Goal: Task Accomplishment & Management: Manage account settings

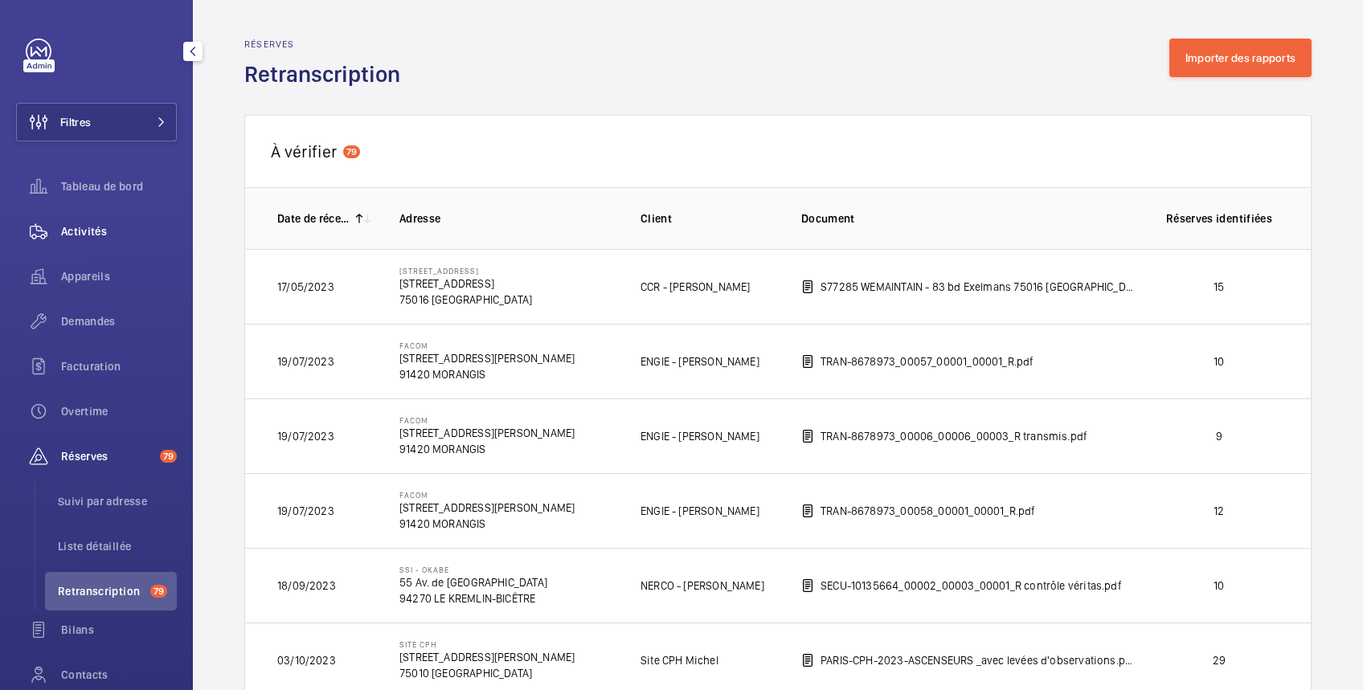
click at [74, 231] on span "Activités" at bounding box center [119, 231] width 116 height 16
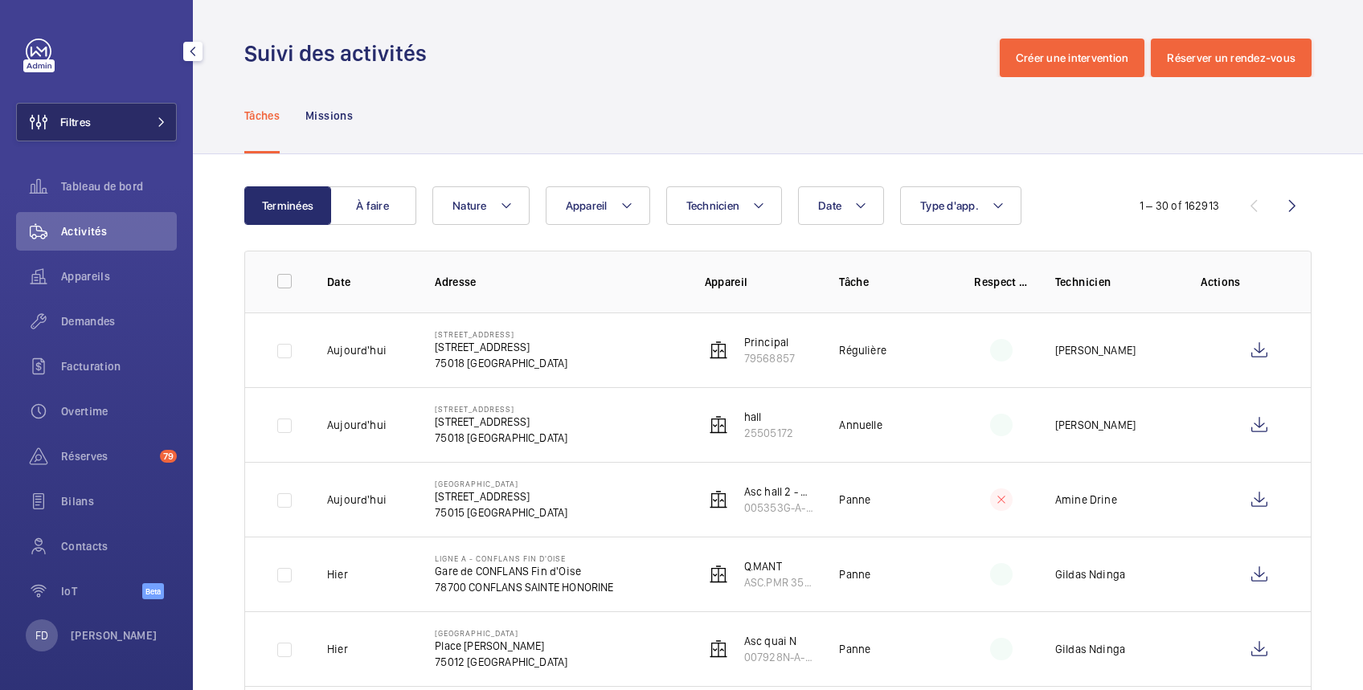
click at [86, 122] on span "Filtres" at bounding box center [75, 122] width 31 height 16
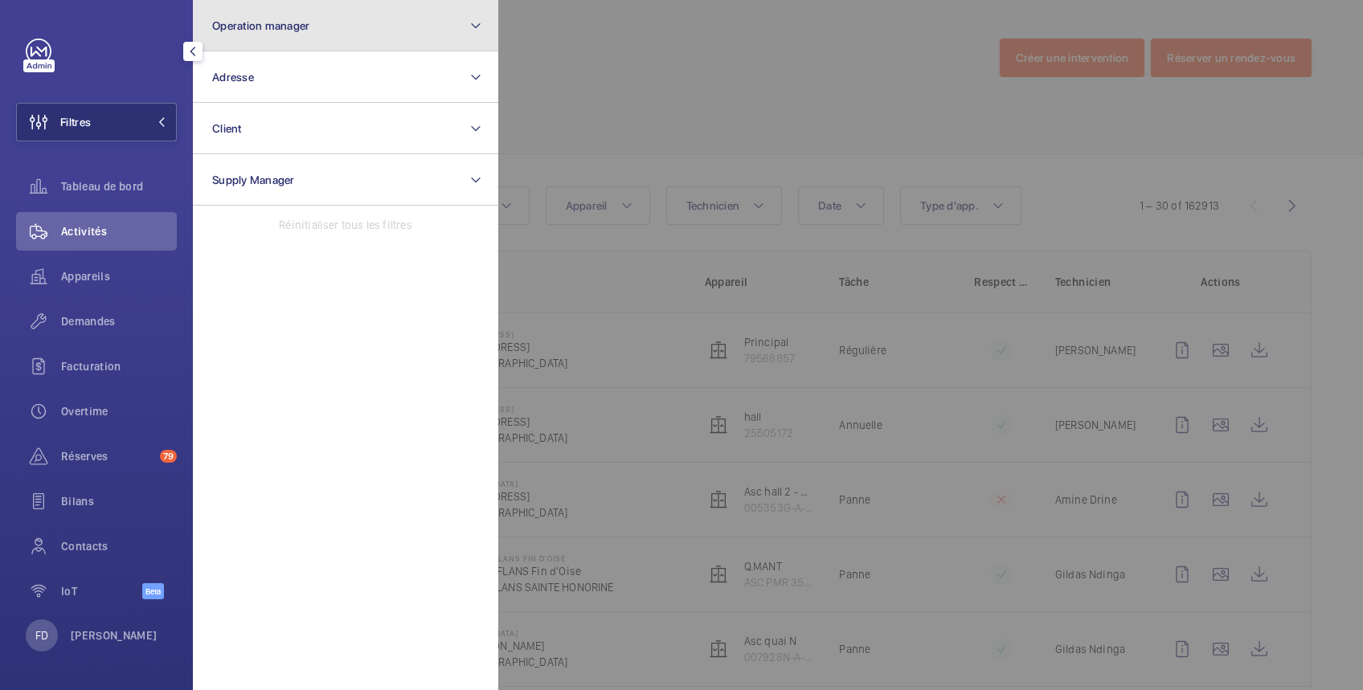
click at [321, 27] on button "Operation manager" at bounding box center [345, 25] width 305 height 51
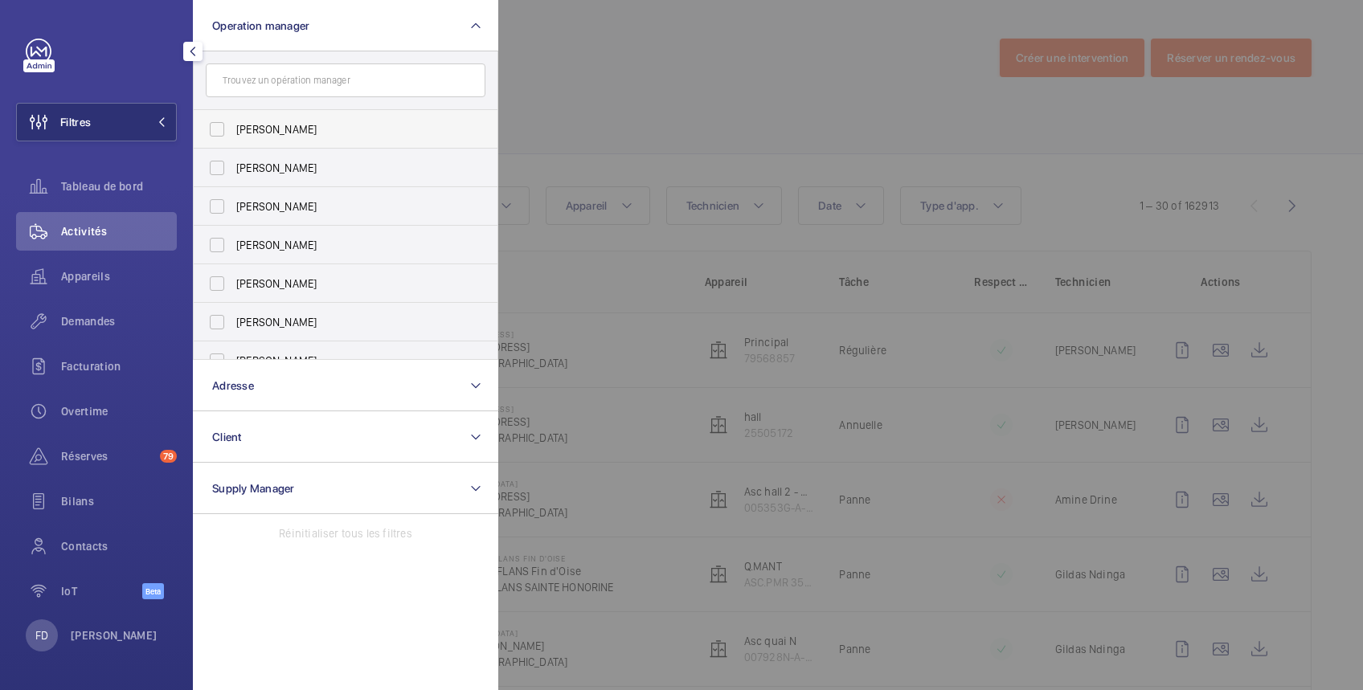
click at [293, 135] on span "[PERSON_NAME]" at bounding box center [346, 129] width 221 height 16
click at [233, 135] on input "[PERSON_NAME]" at bounding box center [217, 129] width 32 height 32
checkbox input "true"
click at [102, 281] on span "Appareils" at bounding box center [119, 276] width 116 height 16
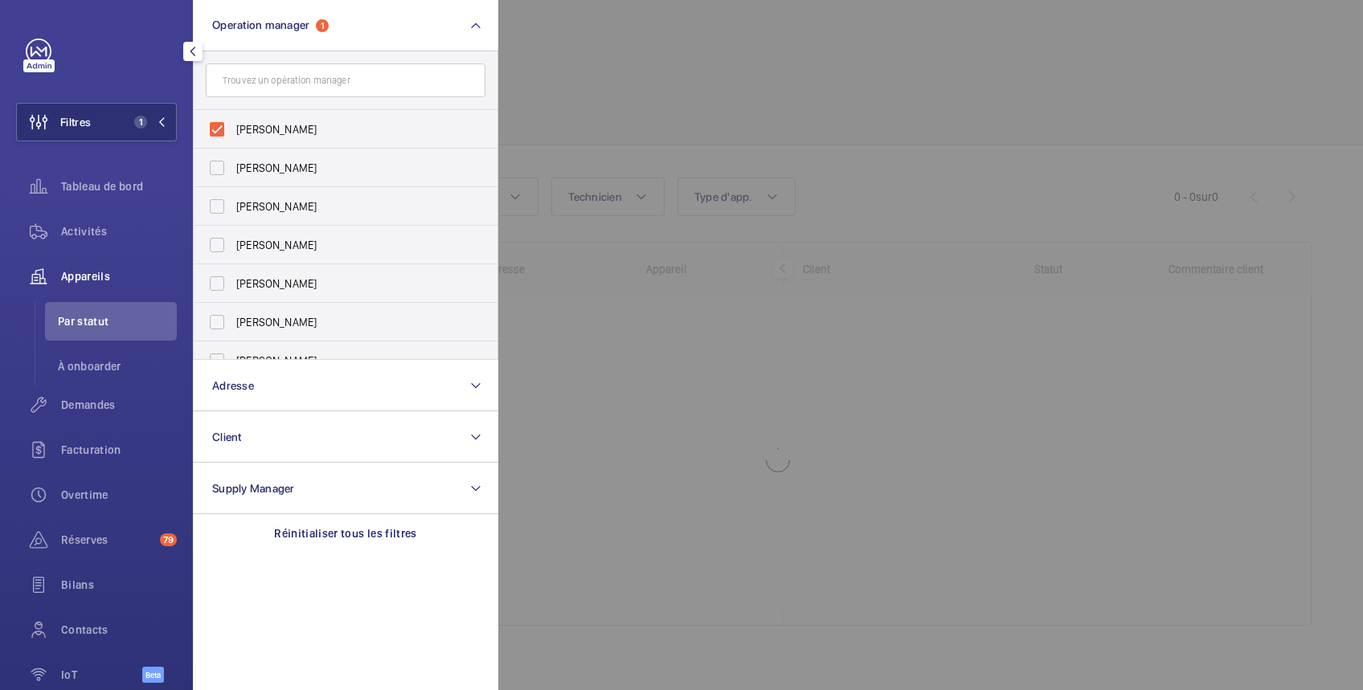
click at [735, 44] on div at bounding box center [1179, 345] width 1363 height 690
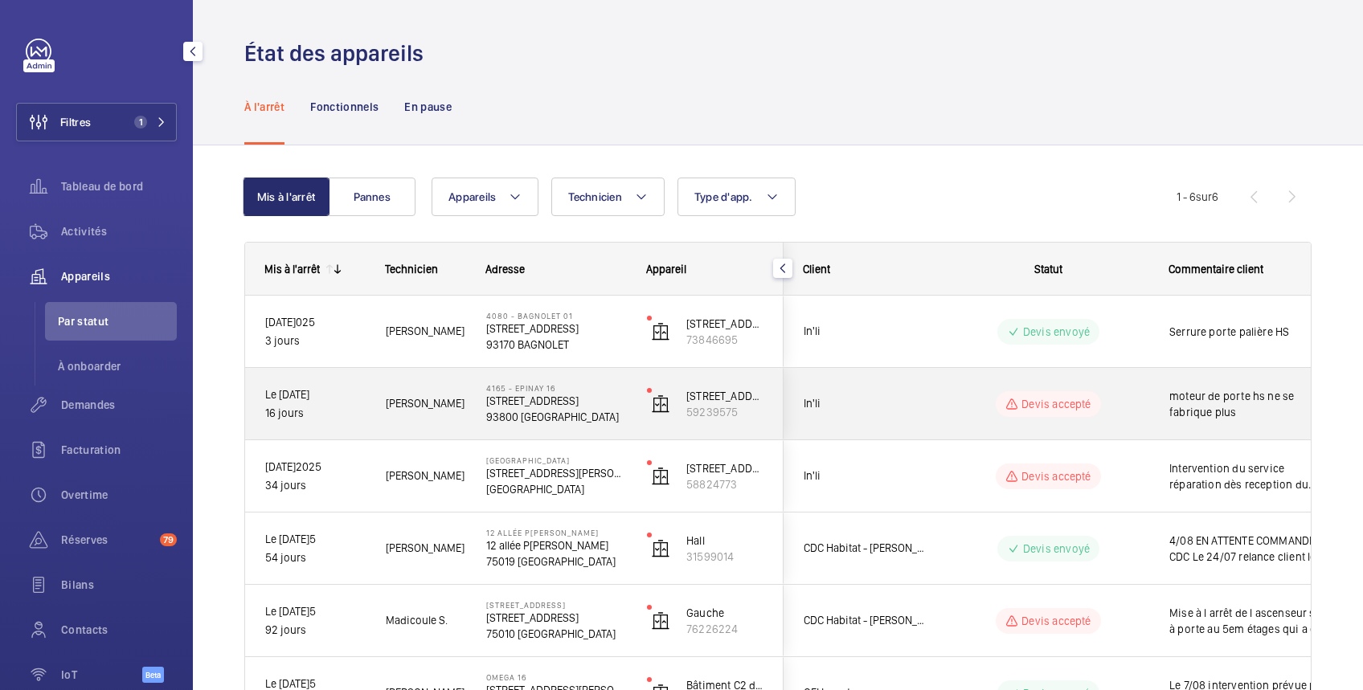
click at [1138, 399] on wm-front-pills-cell "Devis accepté" at bounding box center [1048, 404] width 200 height 26
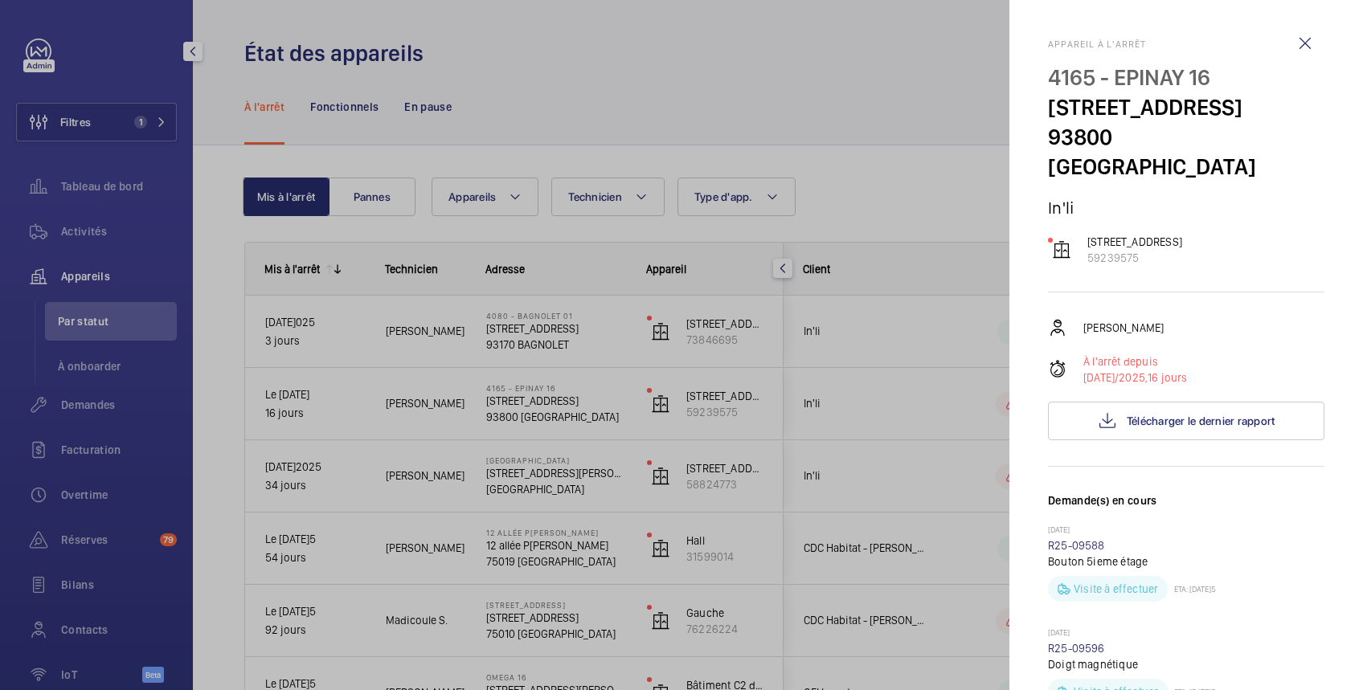
scroll to position [285, 0]
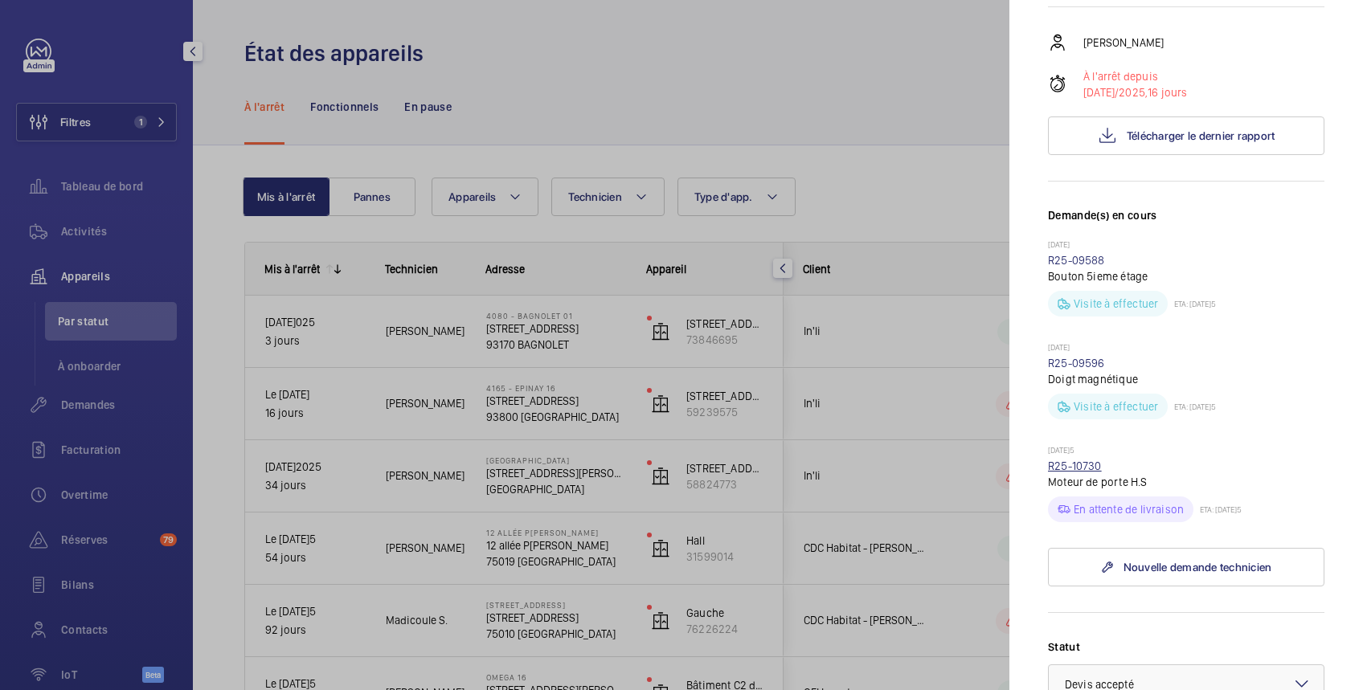
click at [1090, 461] on link "R25-10730" at bounding box center [1075, 466] width 54 height 13
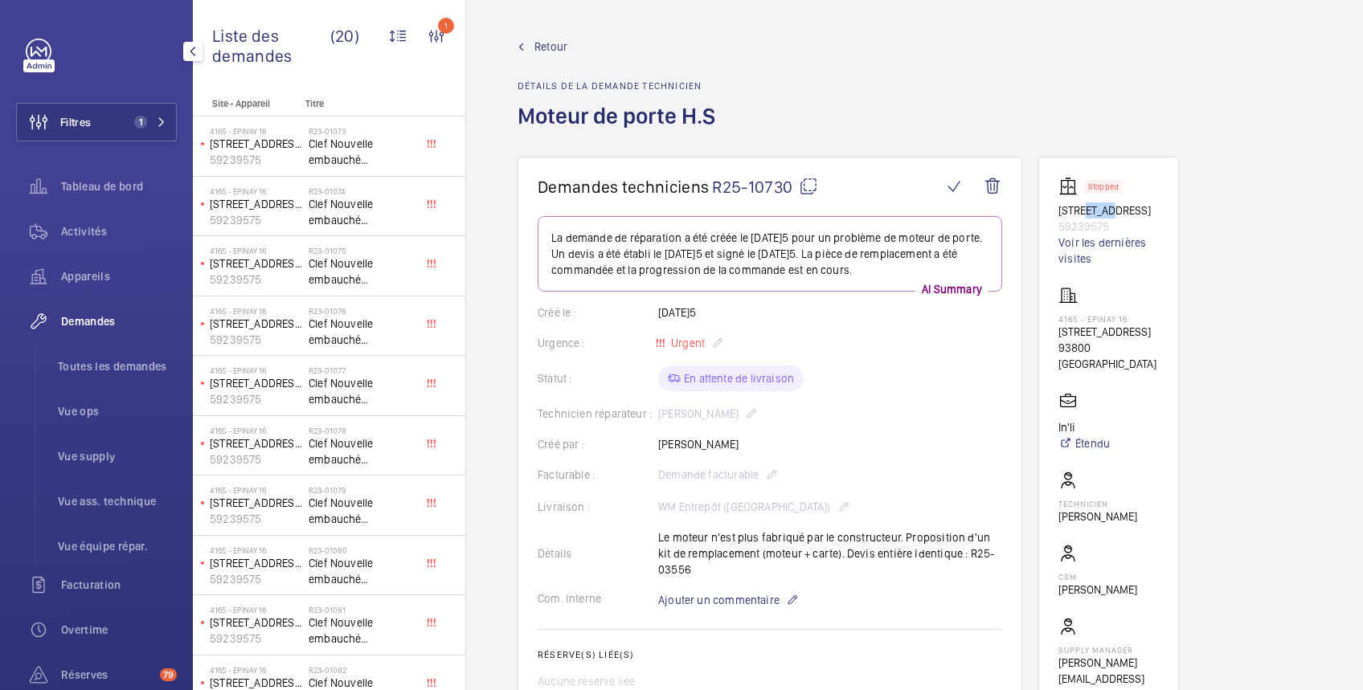
drag, startPoint x: 1086, startPoint y: 211, endPoint x: 1107, endPoint y: 216, distance: 20.7
click at [1107, 217] on p "[STREET_ADDRESS]" at bounding box center [1108, 210] width 100 height 16
drag, startPoint x: 1107, startPoint y: 216, endPoint x: 1057, endPoint y: 209, distance: 49.5
click at [1057, 209] on wm-front-card "Stopped [STREET_ADDRESS] Voir les dernières visites 4165 - EPINAY [STREET_ADDRE…" at bounding box center [1108, 440] width 141 height 567
drag, startPoint x: 1048, startPoint y: 208, endPoint x: 1139, endPoint y: 226, distance: 93.3
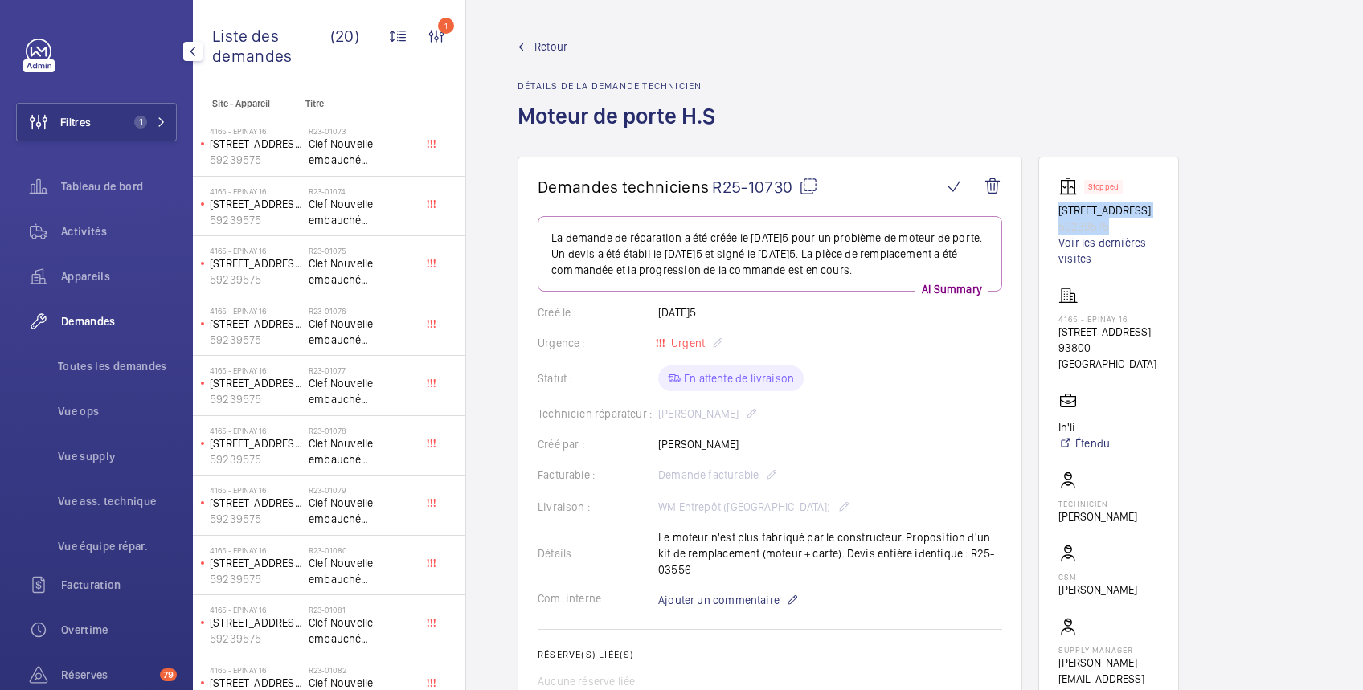
click at [1139, 226] on wm-front-card "Stopped [STREET_ADDRESS] Voir les dernières visites 4165 - EPINAY [STREET_ADDRE…" at bounding box center [1108, 440] width 141 height 567
